Goal: Task Accomplishment & Management: Use online tool/utility

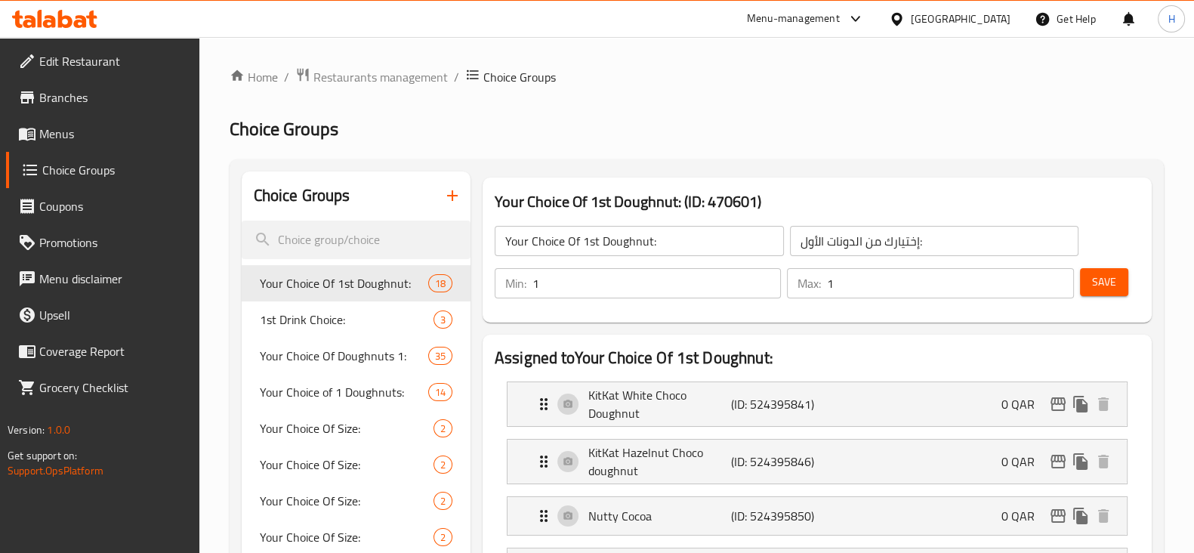
click at [994, 16] on div "[GEOGRAPHIC_DATA]" at bounding box center [960, 19] width 100 height 17
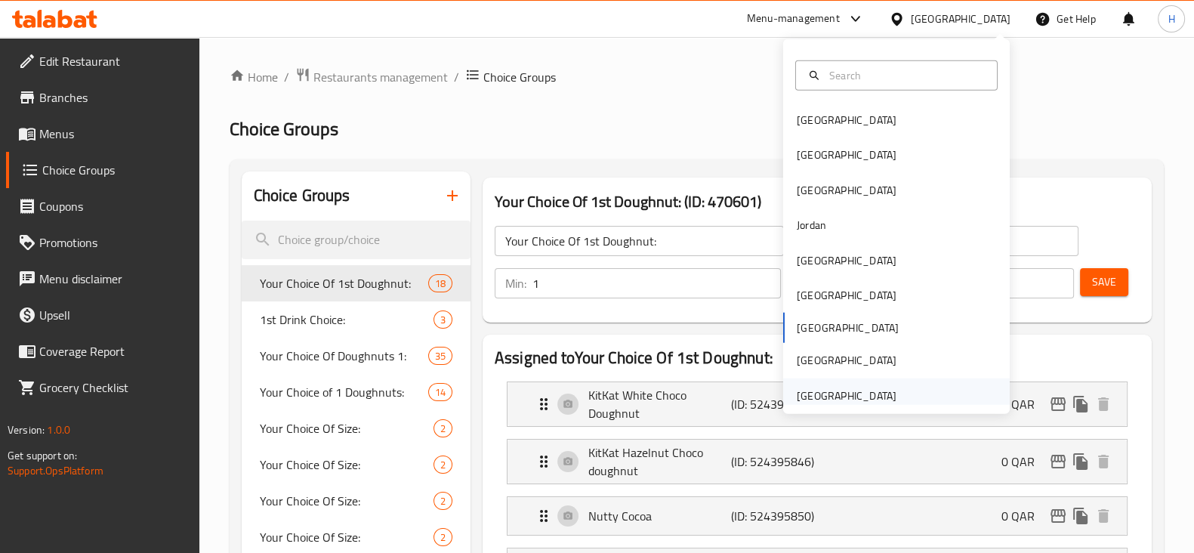
click at [856, 392] on div "[GEOGRAPHIC_DATA]" at bounding box center [846, 395] width 100 height 17
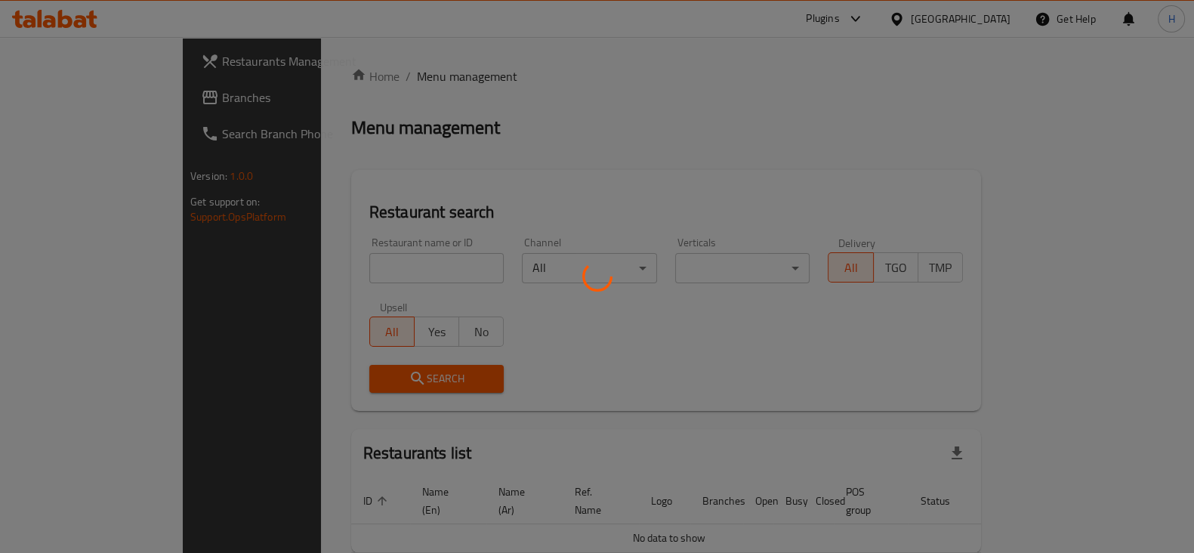
scroll to position [64, 0]
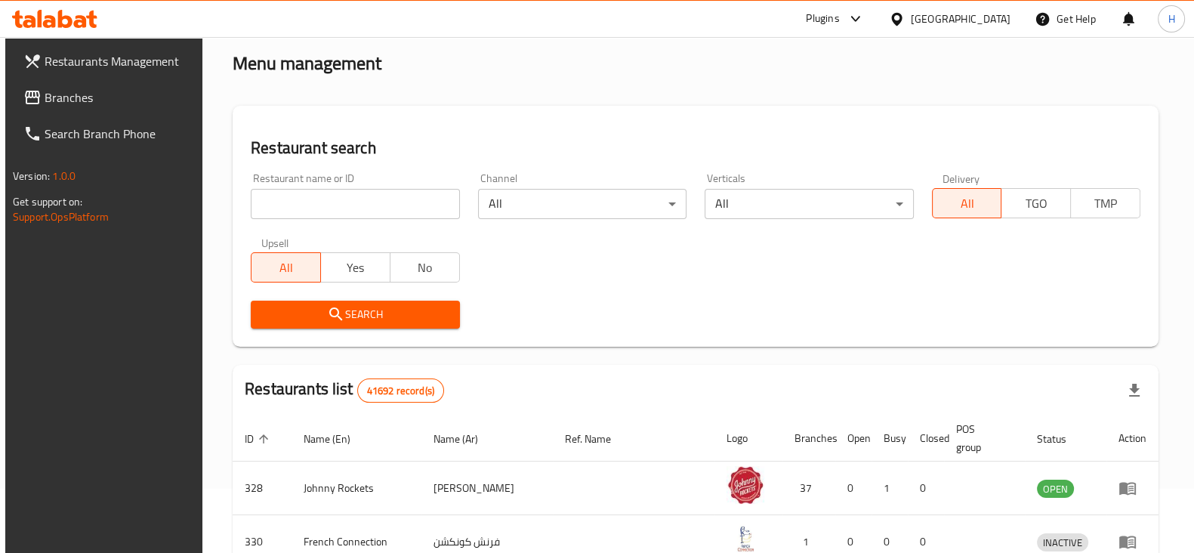
click at [303, 195] on input "search" at bounding box center [355, 204] width 208 height 30
paste input "757059"
type input "757059"
click button "Search" at bounding box center [355, 314] width 208 height 28
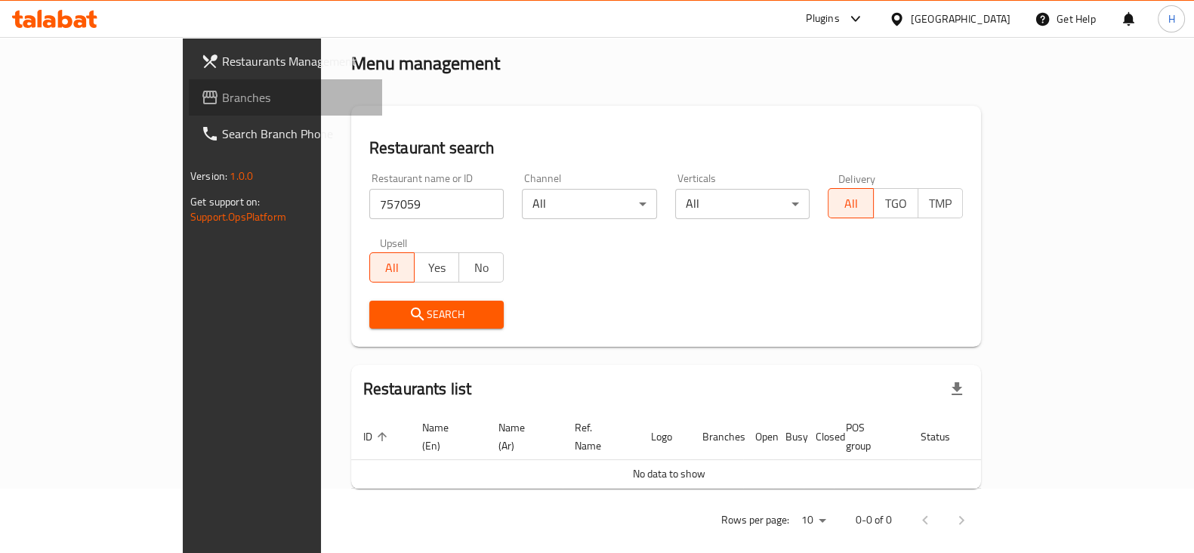
click at [222, 98] on span "Branches" at bounding box center [296, 97] width 148 height 18
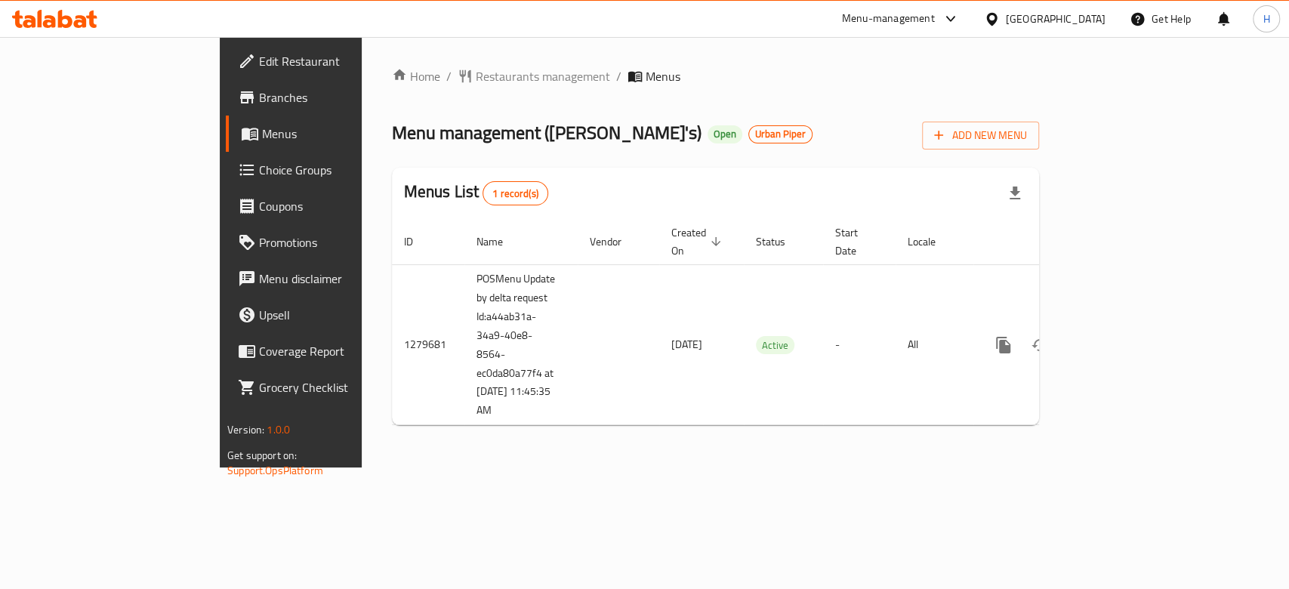
click at [760, 174] on div "Menus List 1 record(s)" at bounding box center [715, 193] width 647 height 51
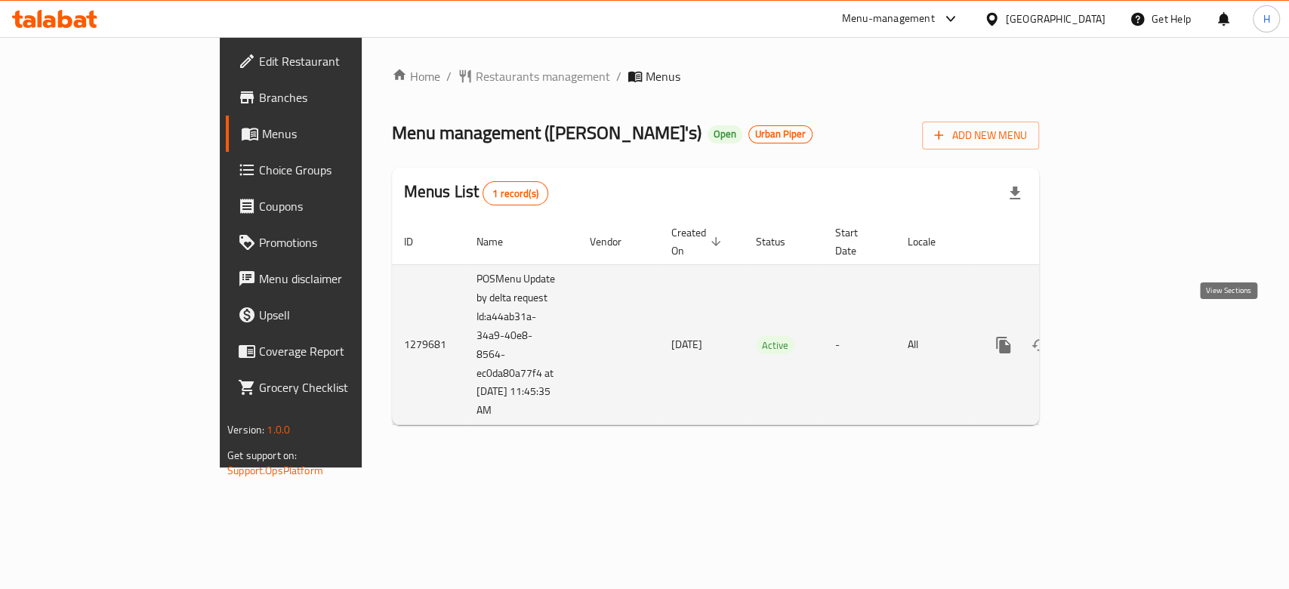
click at [1121, 336] on icon "enhanced table" at bounding box center [1112, 345] width 18 height 18
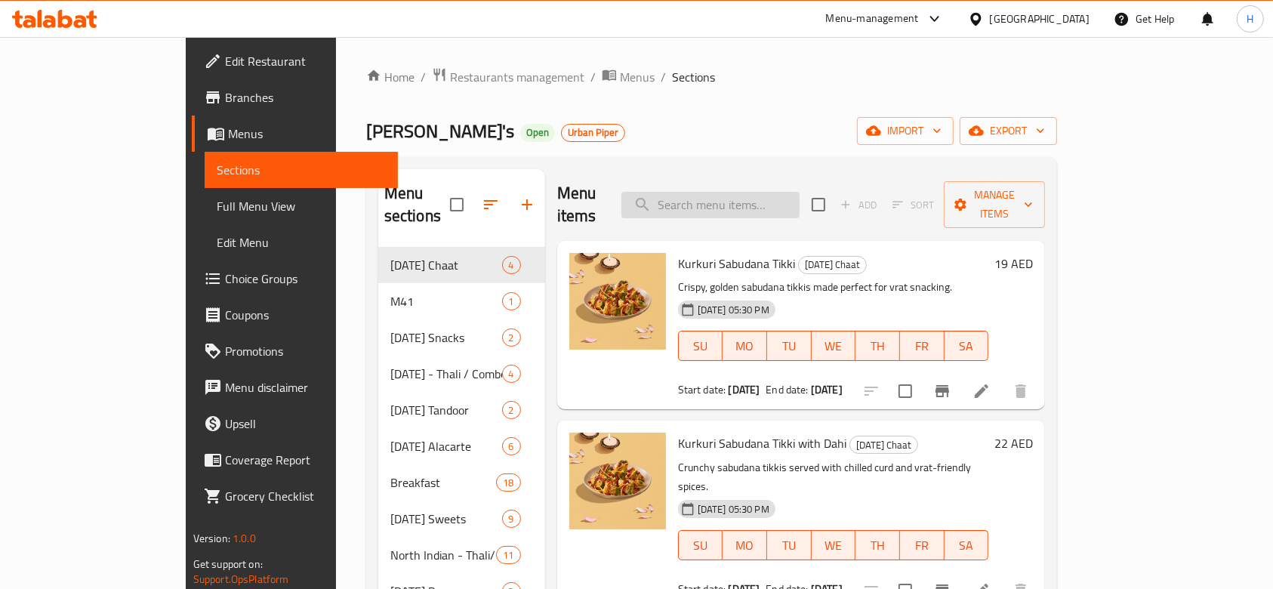
click at [741, 196] on input "search" at bounding box center [710, 205] width 178 height 26
paste input "[PERSON_NAME]"
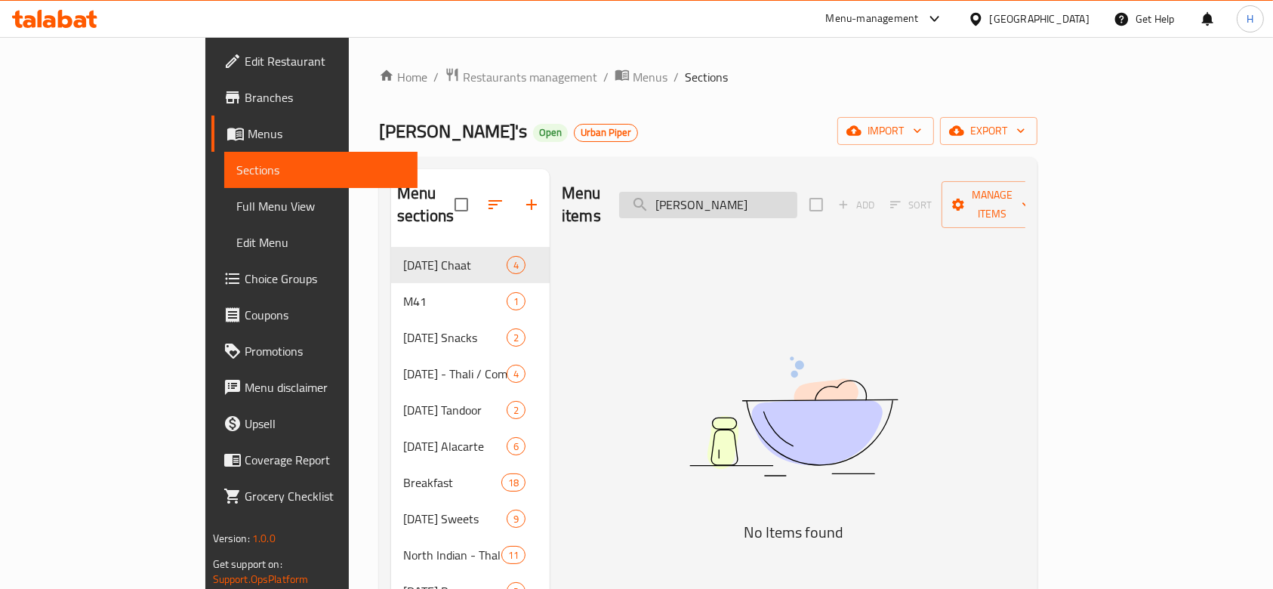
click at [789, 194] on input "[PERSON_NAME]" at bounding box center [708, 205] width 178 height 26
type input "Sitaphal"
